Goal: Information Seeking & Learning: Learn about a topic

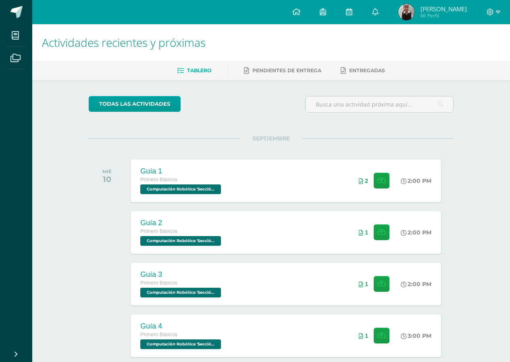
scroll to position [505, 0]
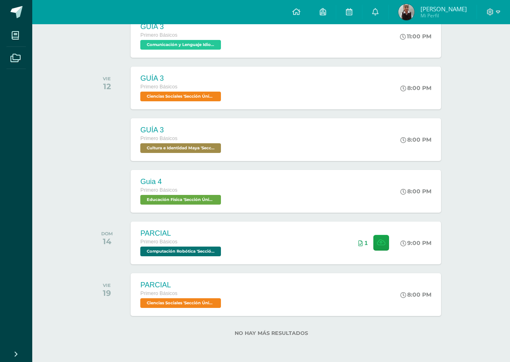
click at [210, 231] on div "PARCIAL" at bounding box center [180, 233] width 83 height 8
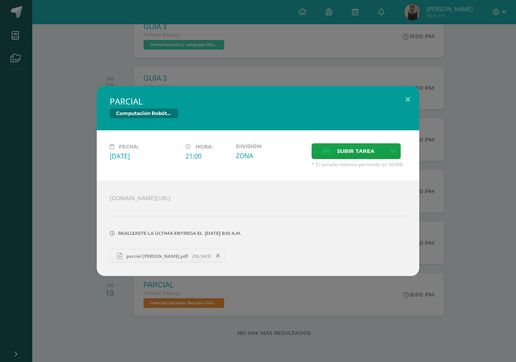
click at [206, 333] on div "PARCIAL Computación Robótica Fecha: Domingo 14 de Septiembre Hora: 21:00 Divisi…" at bounding box center [258, 181] width 516 height 362
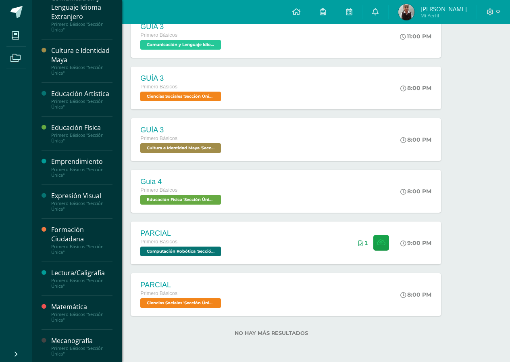
scroll to position [169, 0]
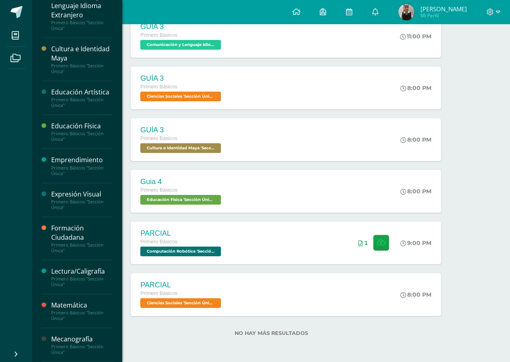
click at [68, 336] on div "Mecanografía" at bounding box center [81, 338] width 61 height 9
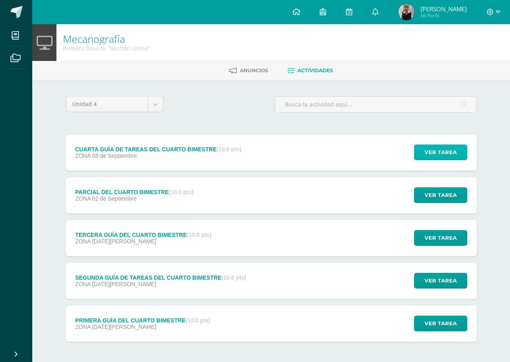
click at [434, 156] on span "Ver tarea" at bounding box center [440, 152] width 32 height 15
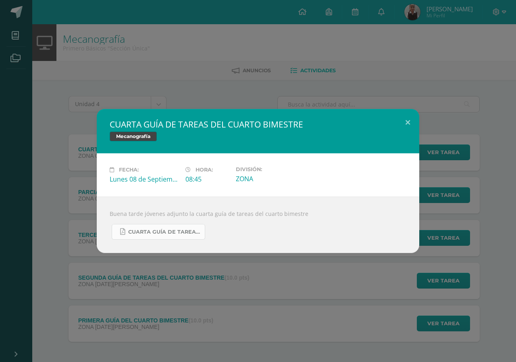
click at [187, 226] on link "CUARTA GUÍA DE TAREAS DEL CUARTO BIMESTRE DE 1RO BÁSICO SEPTIEMBRE.pdf" at bounding box center [159, 232] width 94 height 16
